Goal: Find specific page/section: Find specific page/section

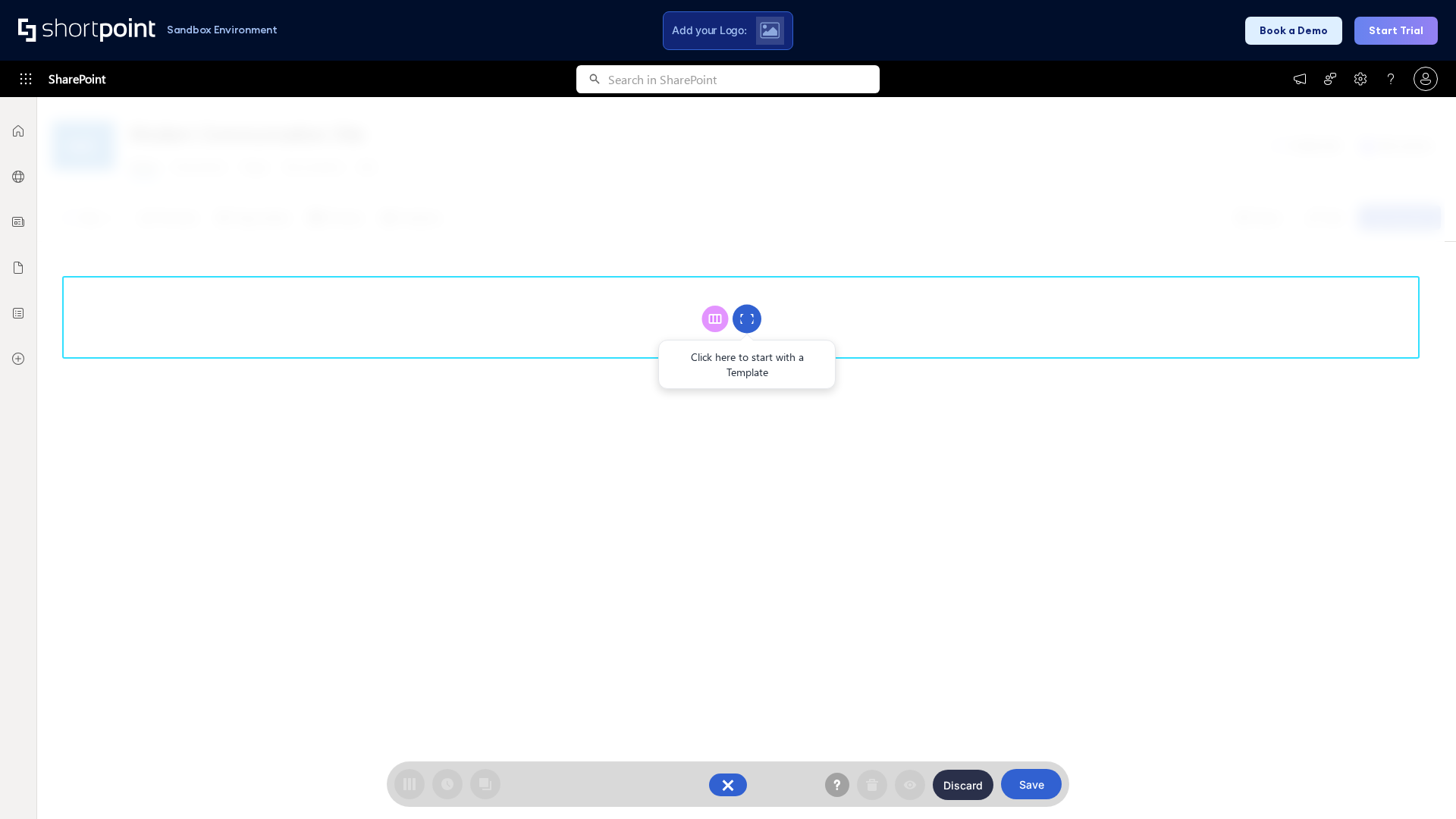
click at [747, 318] on circle at bounding box center [747, 319] width 29 height 29
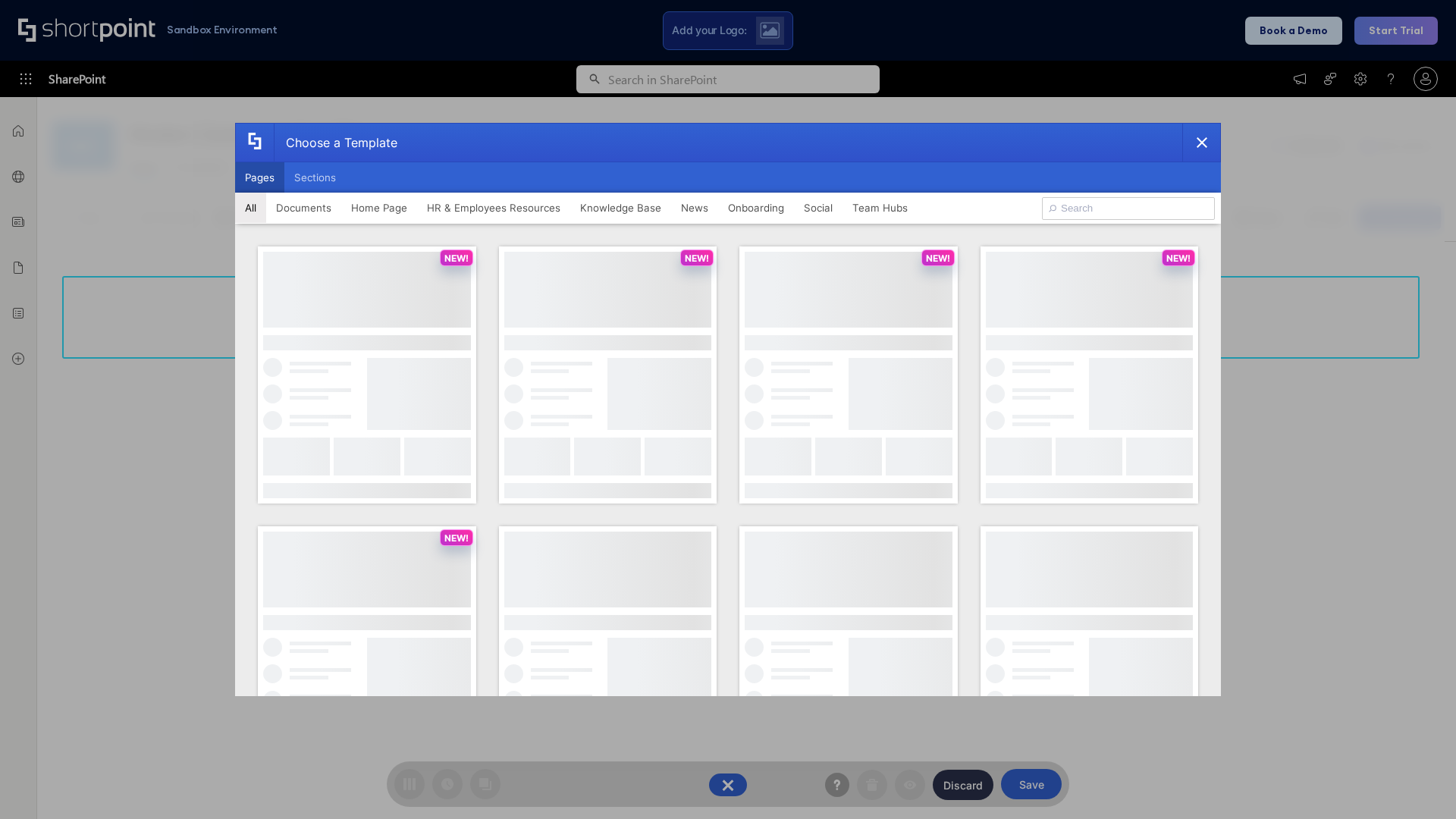
click at [259, 177] on button "Pages" at bounding box center [259, 177] width 49 height 30
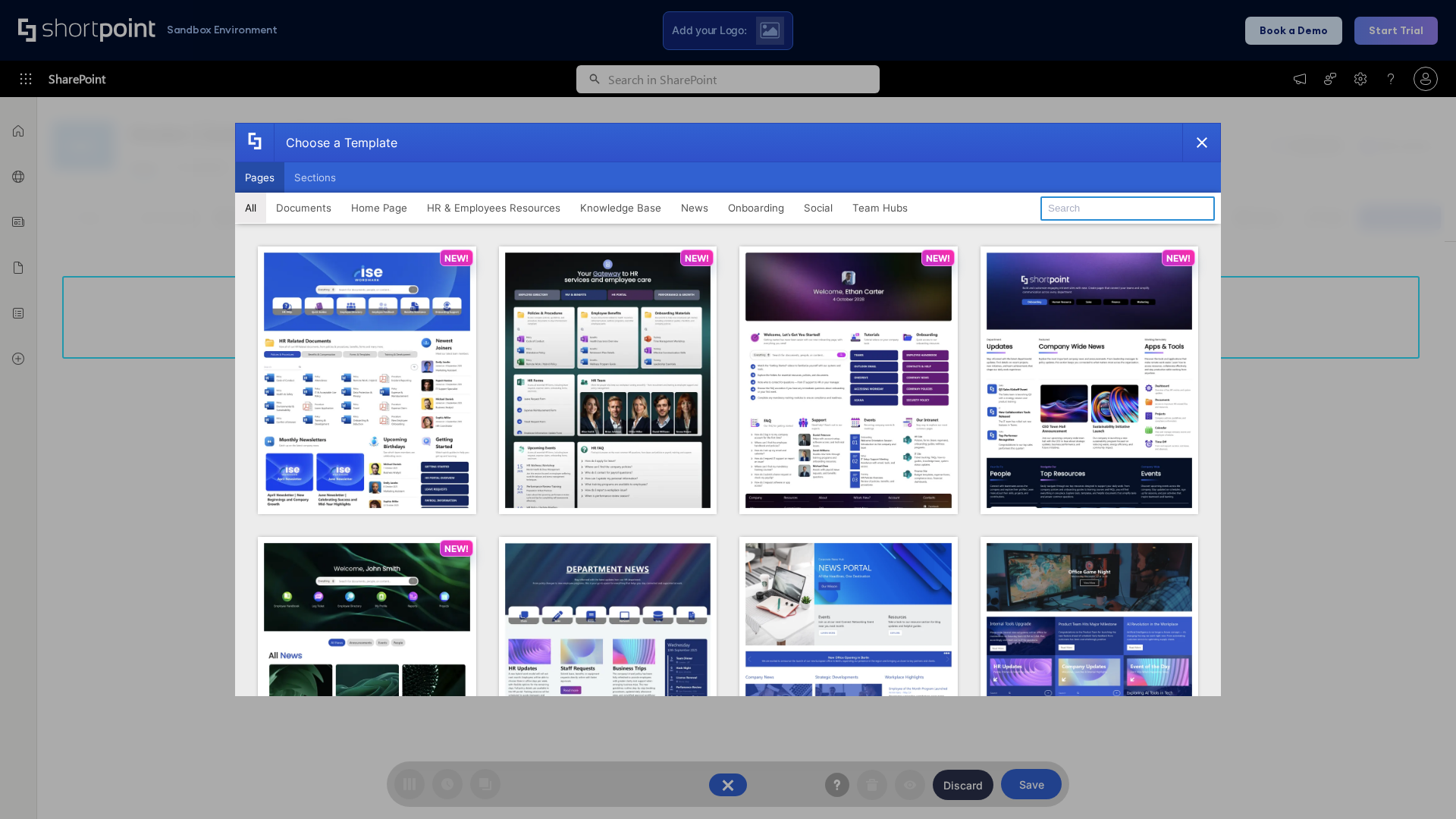
type input "HR 3"
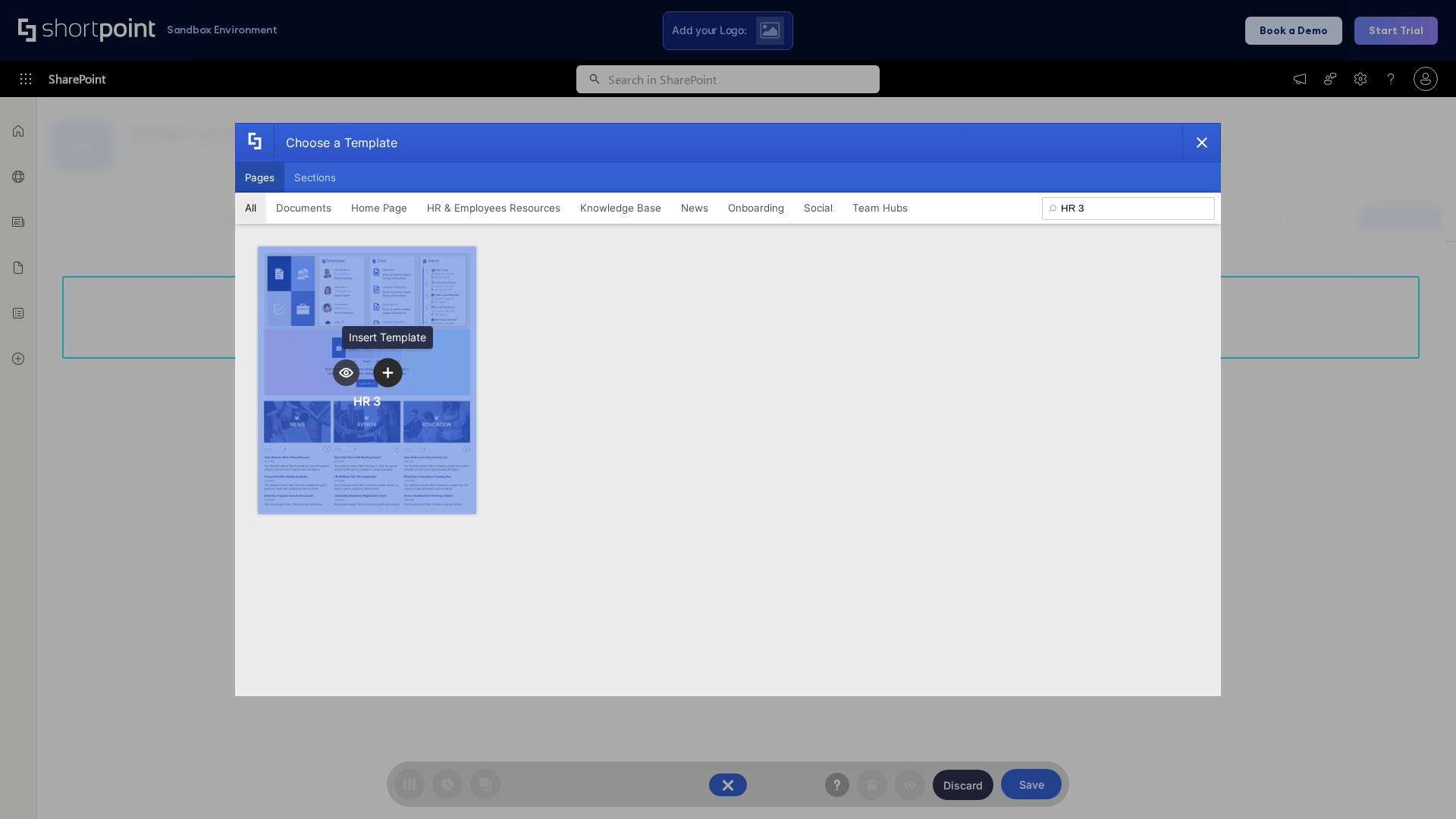
click at [388, 373] on icon "template selector" at bounding box center [388, 373] width 11 height 11
